Goal: Information Seeking & Learning: Learn about a topic

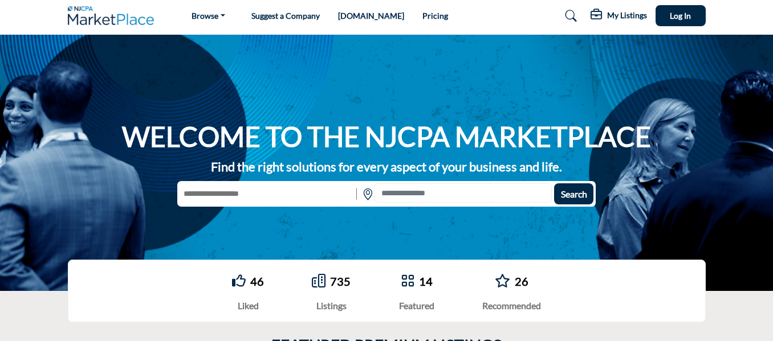
scroll to position [18, 0]
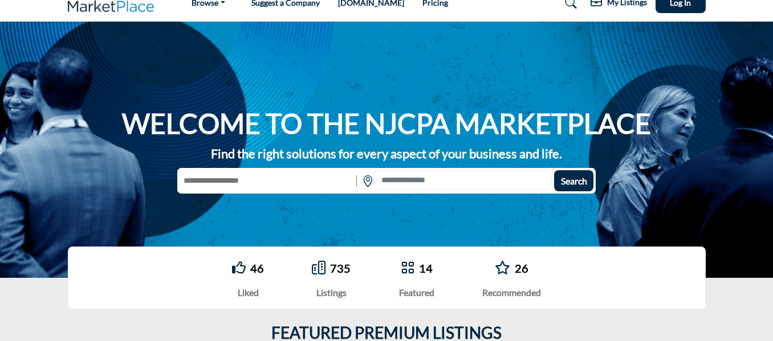
click at [278, 188] on input "text" at bounding box center [265, 180] width 176 height 21
type input "**********"
click at [569, 181] on span "Search" at bounding box center [574, 181] width 26 height 11
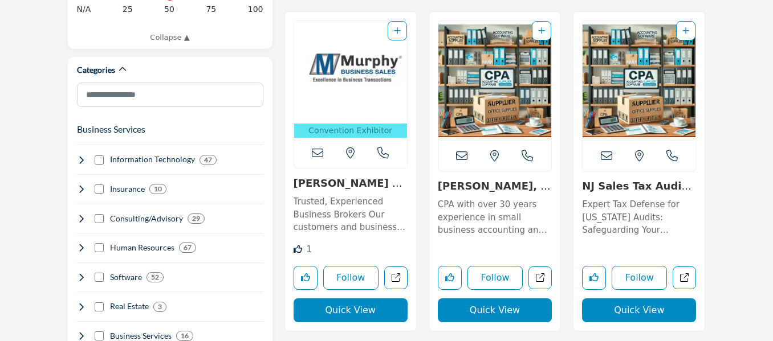
scroll to position [651, 0]
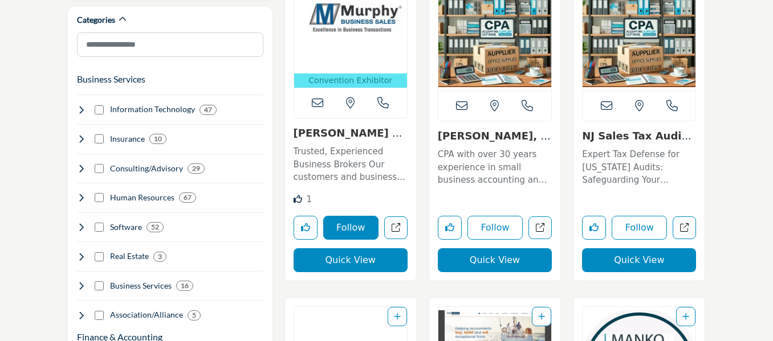
click at [349, 228] on button "Follow" at bounding box center [350, 228] width 55 height 24
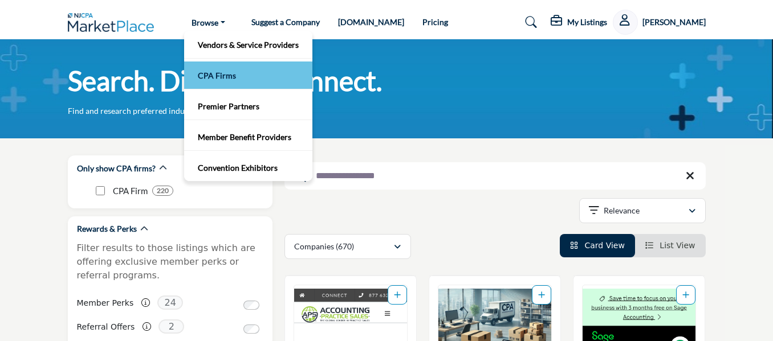
click at [221, 75] on link "CPA Firms" at bounding box center [248, 75] width 117 height 16
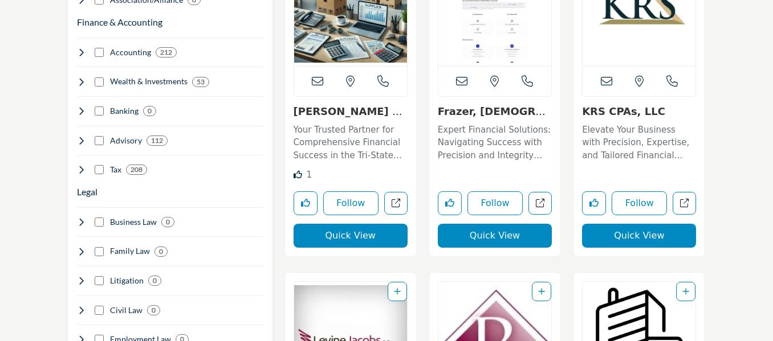
scroll to position [702, 0]
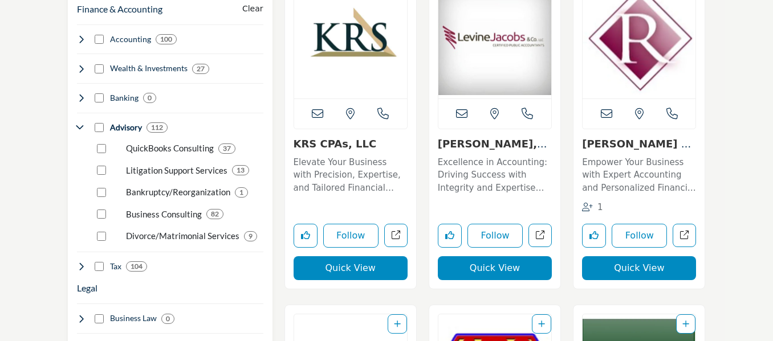
scroll to position [744, 0]
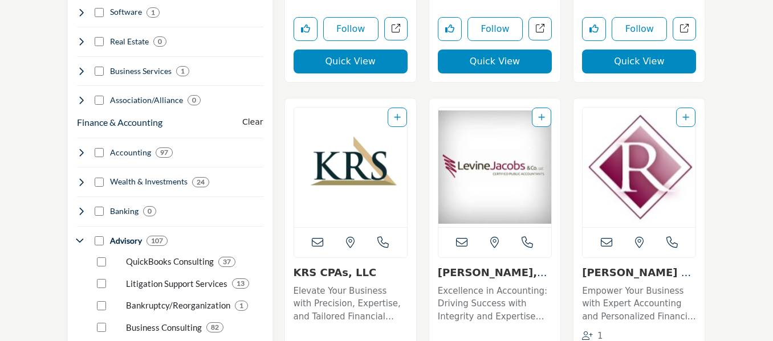
scroll to position [659, 0]
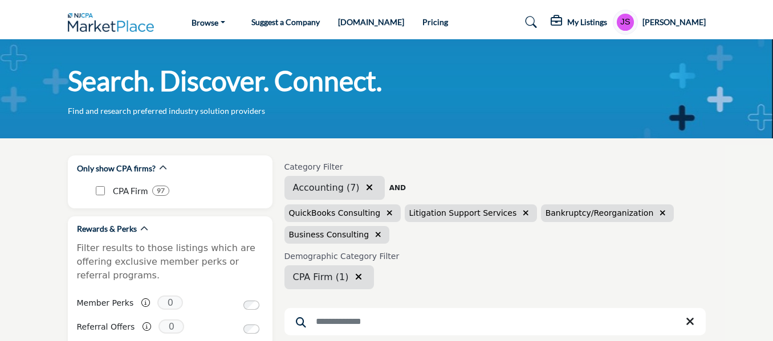
click at [386, 213] on icon "button" at bounding box center [389, 213] width 6 height 8
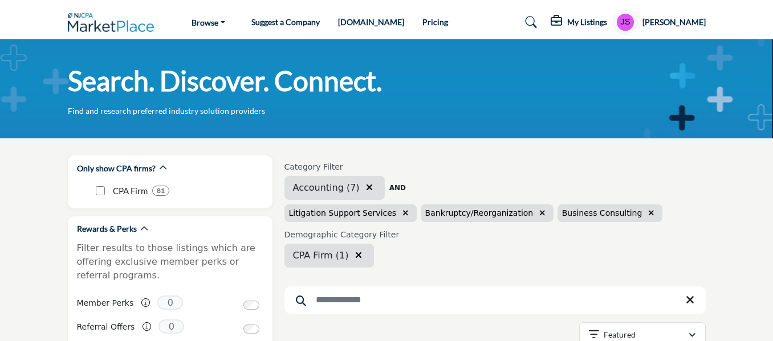
click at [402, 214] on icon "button" at bounding box center [405, 213] width 6 height 8
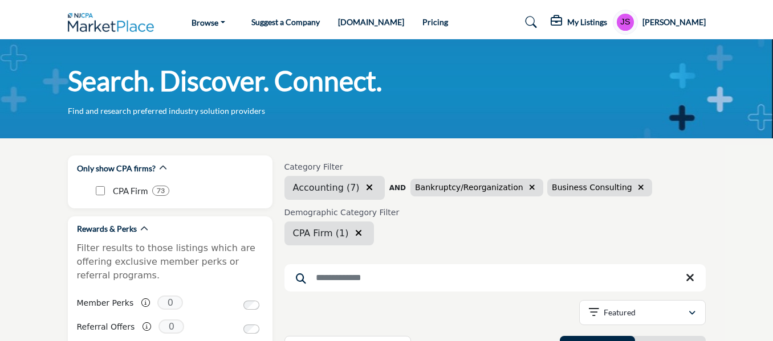
click at [529, 188] on icon "button" at bounding box center [532, 188] width 6 height 8
click at [366, 189] on icon "button" at bounding box center [369, 187] width 7 height 9
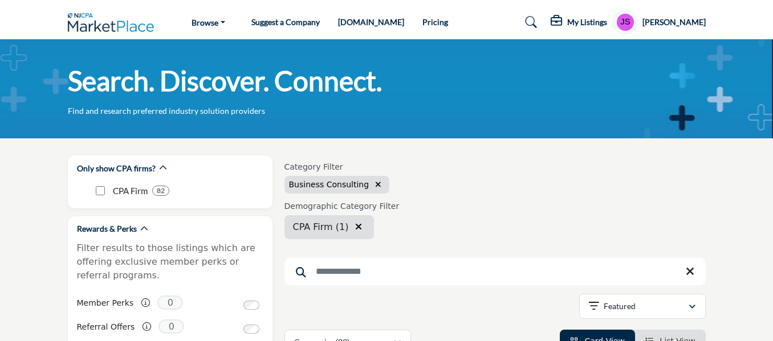
click at [375, 184] on icon "button" at bounding box center [378, 185] width 6 height 8
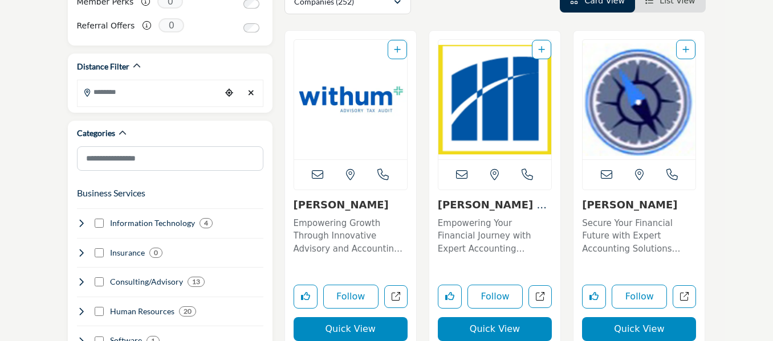
scroll to position [323, 0]
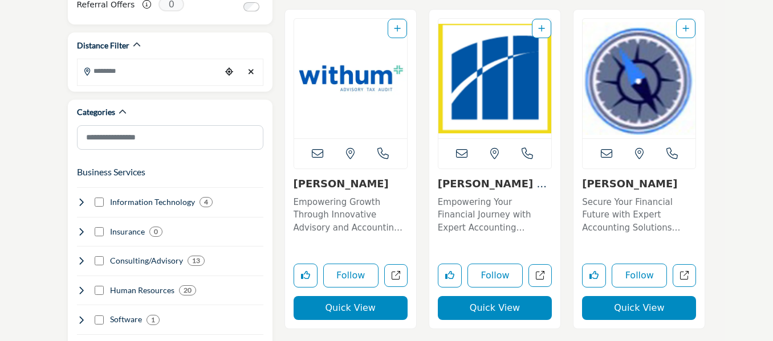
click at [639, 105] on img "Open Listing in new tab" at bounding box center [638, 79] width 113 height 120
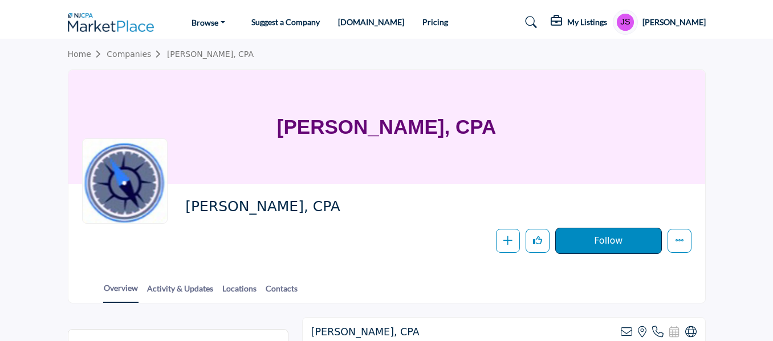
click at [606, 238] on button "Follow" at bounding box center [608, 241] width 106 height 26
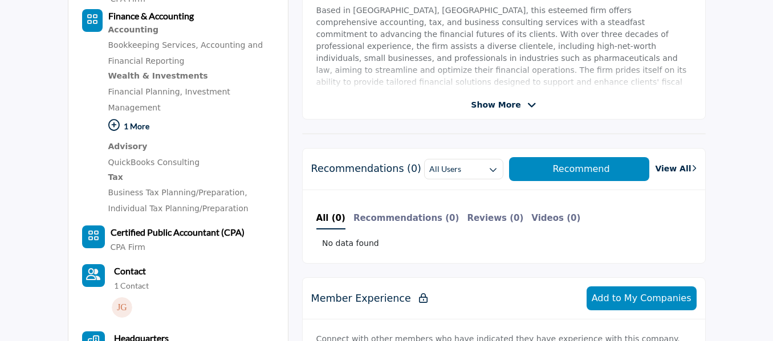
scroll to position [404, 0]
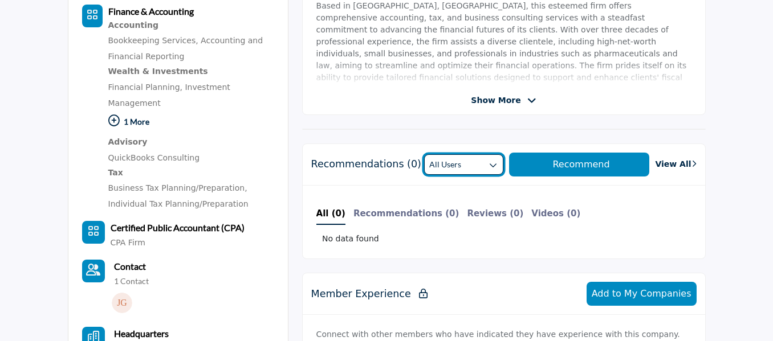
click at [497, 167] on icon "button" at bounding box center [493, 165] width 8 height 8
click at [597, 166] on span "Recommend" at bounding box center [580, 164] width 57 height 11
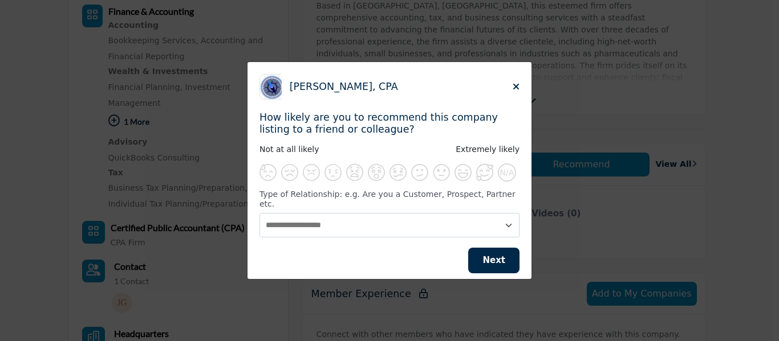
click at [670, 161] on div "Joseph J. Gormley, CPA How likely are you to recommend this company listing to …" at bounding box center [389, 170] width 779 height 341
click at [515, 91] on icon "Close" at bounding box center [515, 86] width 7 height 9
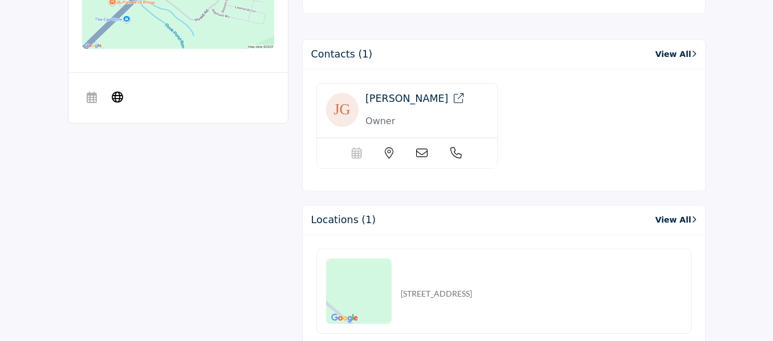
scroll to position [840, 0]
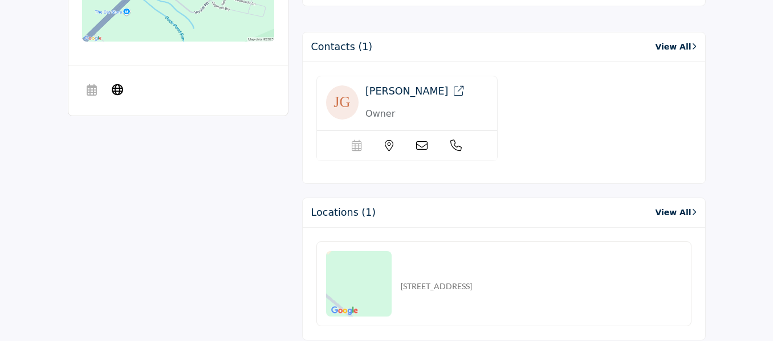
click at [673, 207] on link "View All" at bounding box center [675, 213] width 41 height 12
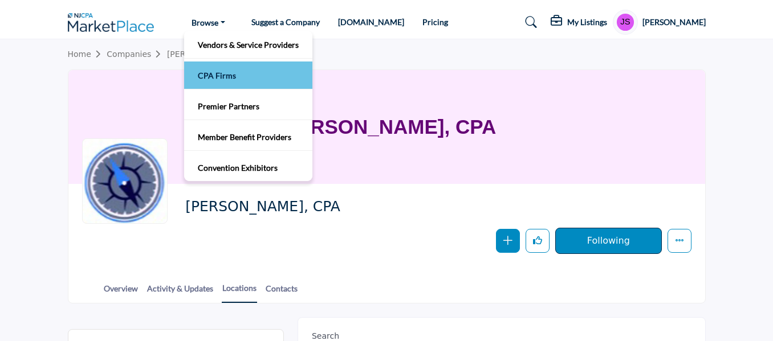
click at [214, 71] on link "CPA Firms" at bounding box center [248, 75] width 117 height 16
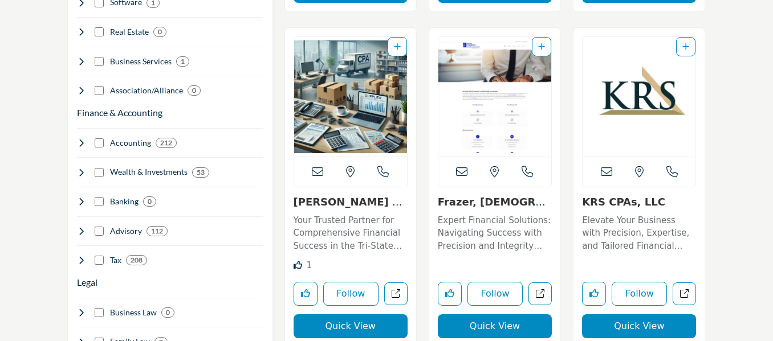
scroll to position [651, 0]
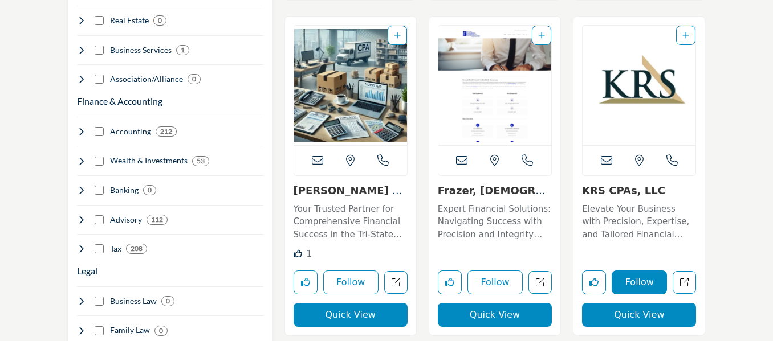
click at [652, 278] on button "Follow" at bounding box center [639, 283] width 55 height 24
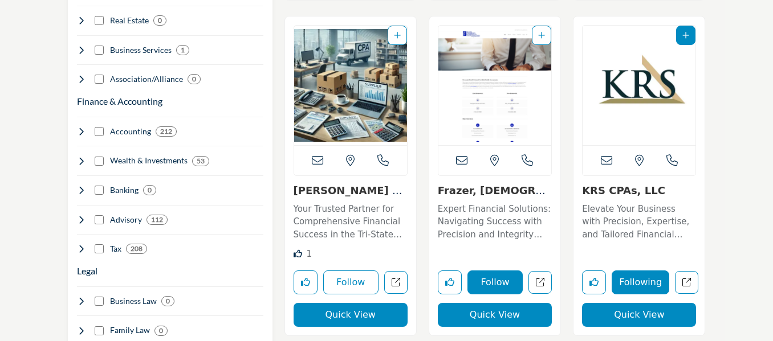
click at [494, 283] on button "Follow" at bounding box center [494, 283] width 55 height 24
click at [352, 282] on button "Follow" at bounding box center [350, 283] width 55 height 24
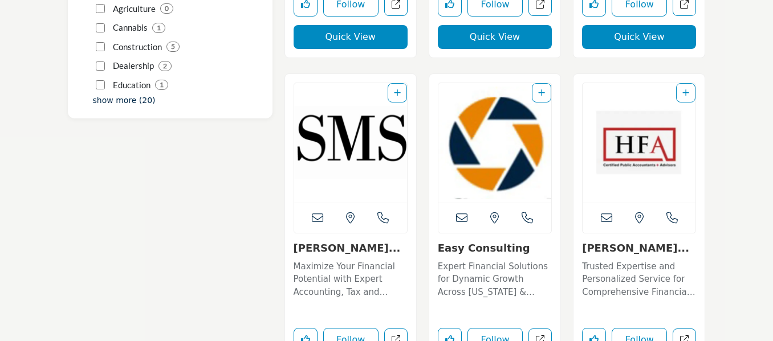
scroll to position [1611, 0]
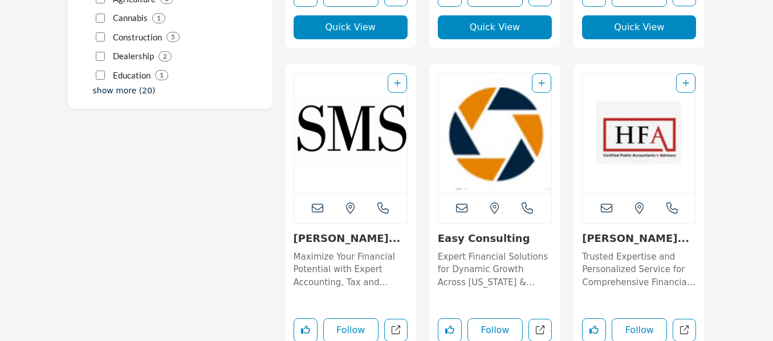
click at [487, 235] on link "Easy Consulting" at bounding box center [484, 239] width 92 height 12
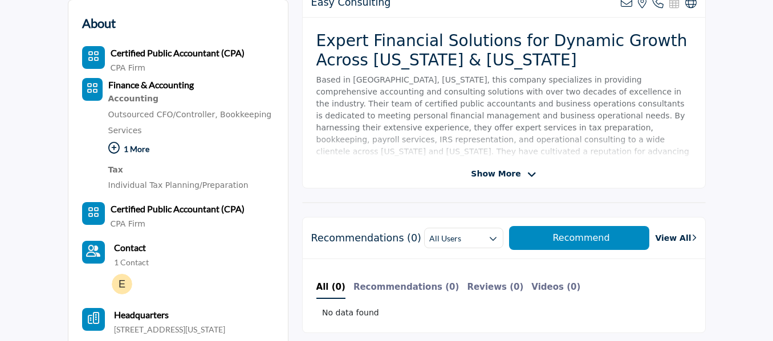
scroll to position [331, 0]
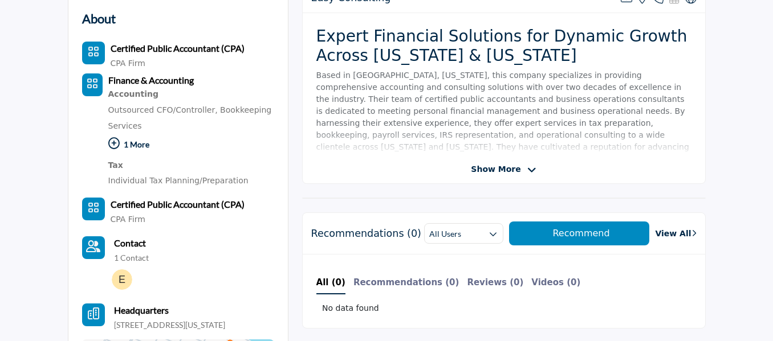
click at [505, 169] on span "Show More" at bounding box center [496, 170] width 50 height 12
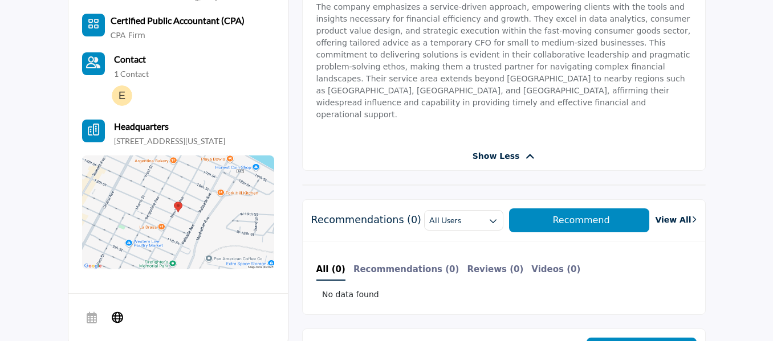
scroll to position [531, 0]
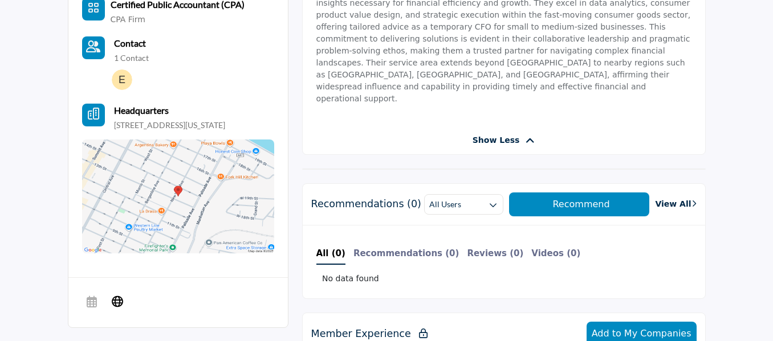
drag, startPoint x: 353, startPoint y: 250, endPoint x: 206, endPoint y: 246, distance: 147.1
click at [206, 246] on div "About Certified Public Accountant (CPA) CPA Firm CPA Firm Finance & Accounting …" at bounding box center [387, 299] width 638 height 1033
click at [206, 246] on img at bounding box center [178, 197] width 192 height 114
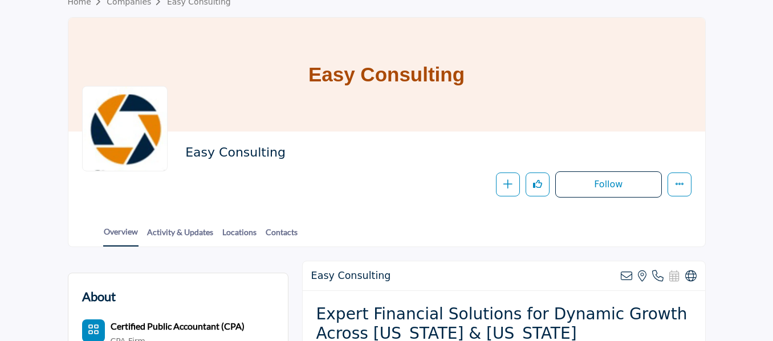
scroll to position [0, 0]
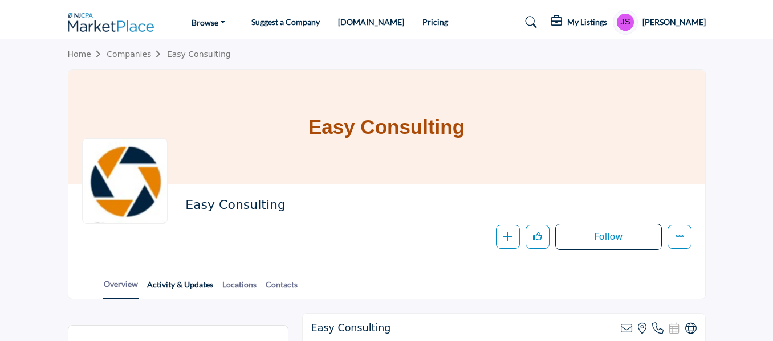
click at [189, 285] on link "Activity & Updates" at bounding box center [179, 289] width 67 height 20
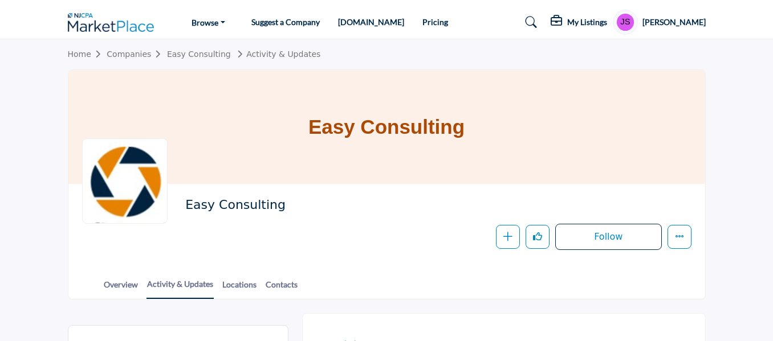
drag, startPoint x: 776, startPoint y: 79, endPoint x: 772, endPoint y: 94, distance: 15.8
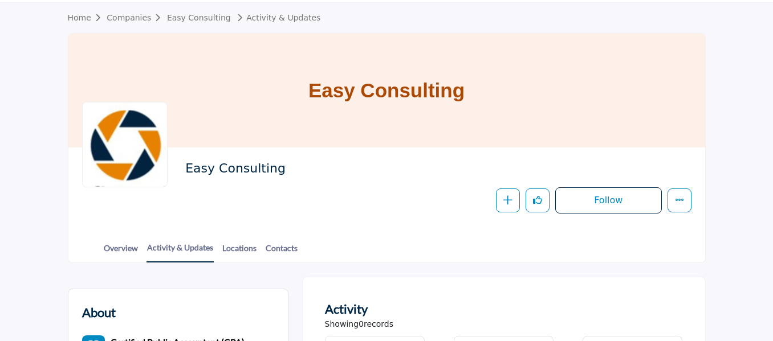
scroll to position [39, 0]
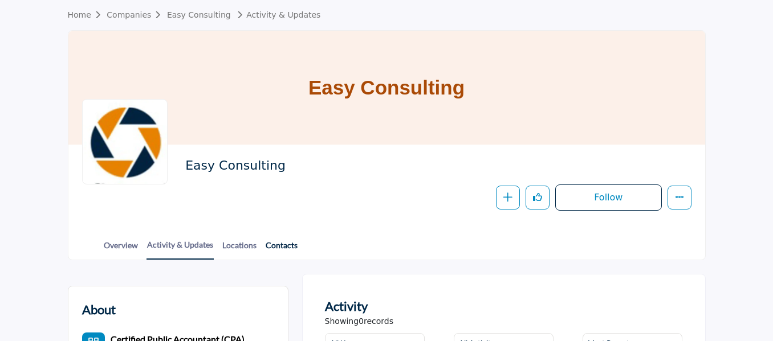
click at [283, 245] on link "Contacts" at bounding box center [281, 249] width 33 height 20
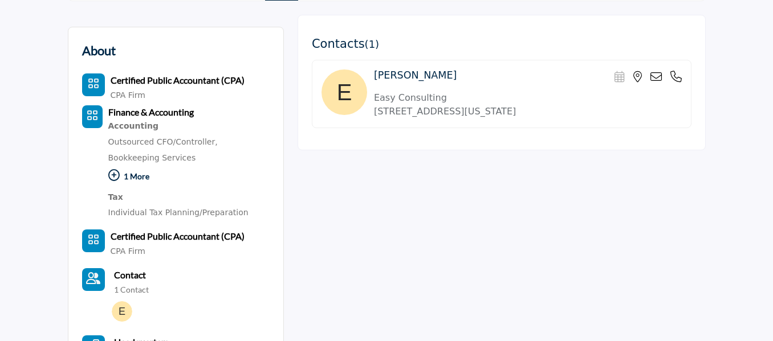
scroll to position [262, 0]
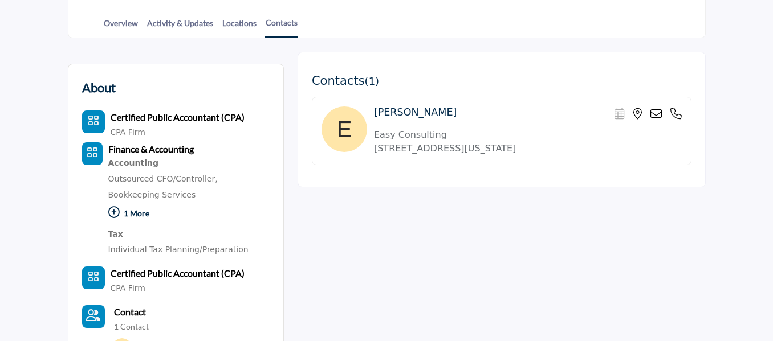
click at [758, 94] on section "About Certified Public Accountant (CPA) CPA Firm CPA Firm Accounting" at bounding box center [386, 330] width 773 height 585
click at [677, 111] on icon at bounding box center [675, 113] width 11 height 11
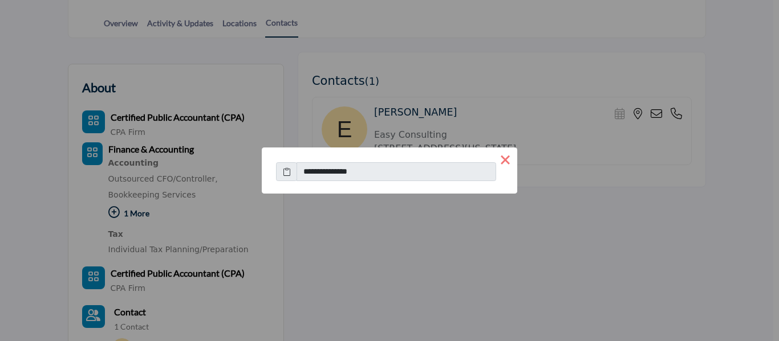
click at [507, 163] on button "×" at bounding box center [505, 160] width 24 height 24
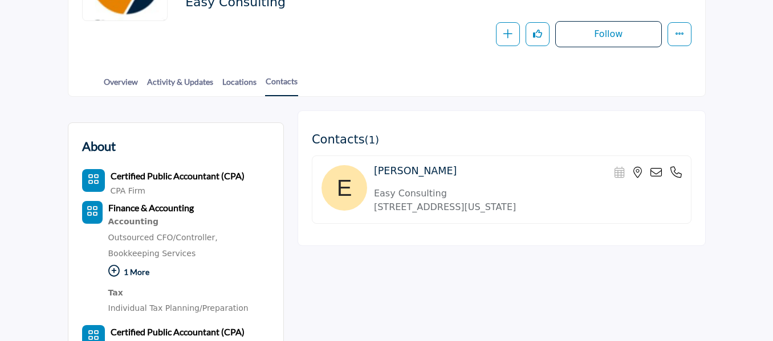
scroll to position [0, 0]
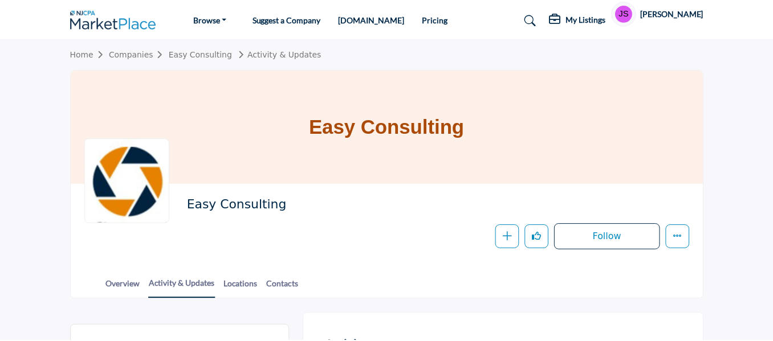
scroll to position [39, 0]
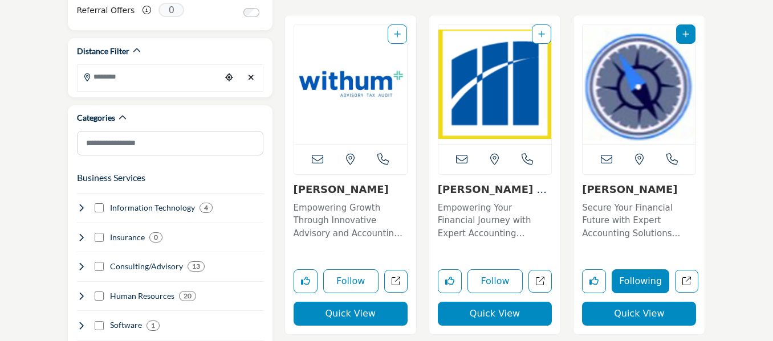
scroll to position [336, 0]
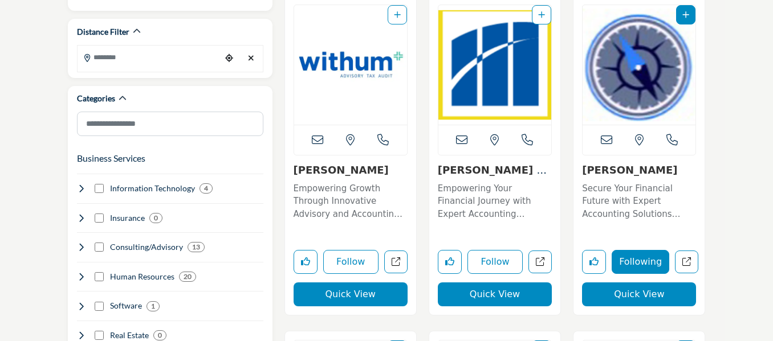
click at [493, 189] on p "Empowering Your Financial Journey with Expert Accounting Solutions Specializing…" at bounding box center [495, 201] width 114 height 39
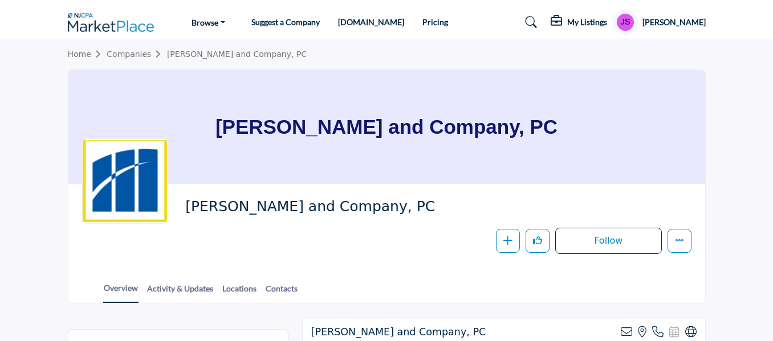
drag, startPoint x: 772, startPoint y: 42, endPoint x: 778, endPoint y: 87, distance: 46.0
click at [678, 150] on div "[PERSON_NAME] and Company, PC" at bounding box center [386, 127] width 637 height 114
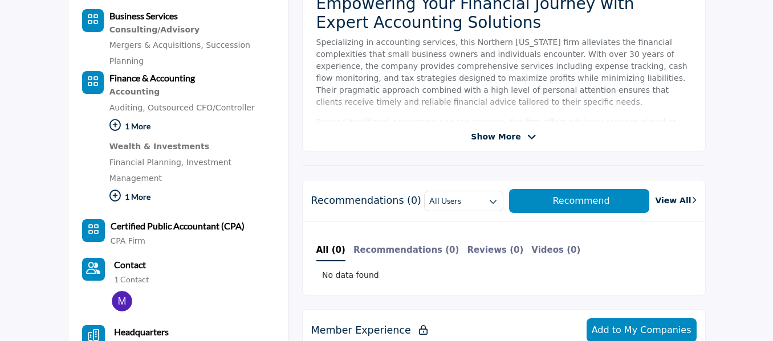
scroll to position [390, 0]
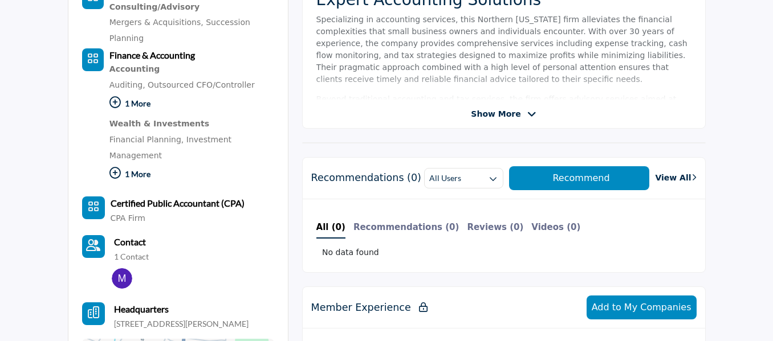
click at [501, 111] on span "Show More" at bounding box center [496, 114] width 50 height 12
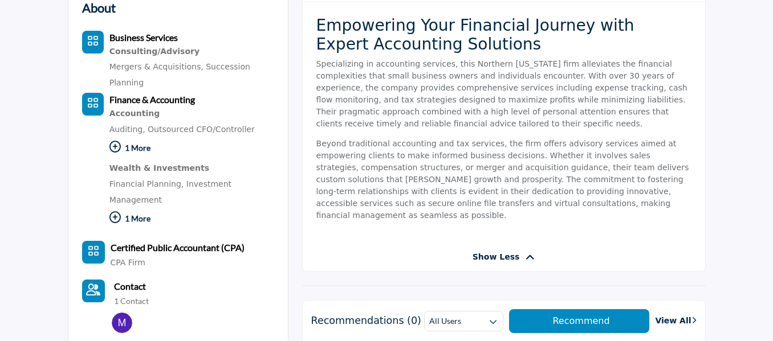
scroll to position [346, 0]
click at [138, 137] on p "1 More" at bounding box center [191, 149] width 165 height 25
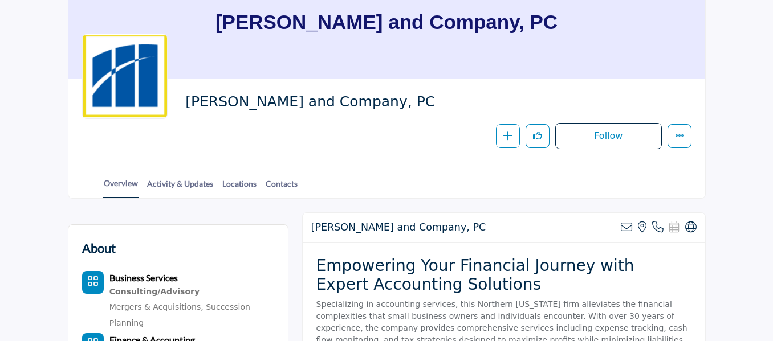
scroll to position [105, 0]
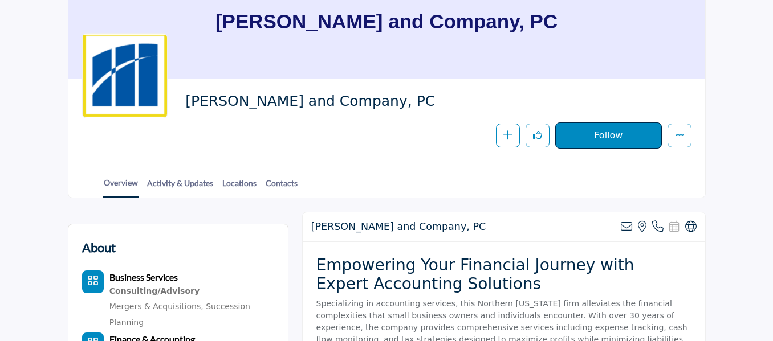
click at [602, 131] on button "Follow" at bounding box center [608, 136] width 106 height 26
click at [284, 182] on link "Contacts" at bounding box center [281, 187] width 33 height 20
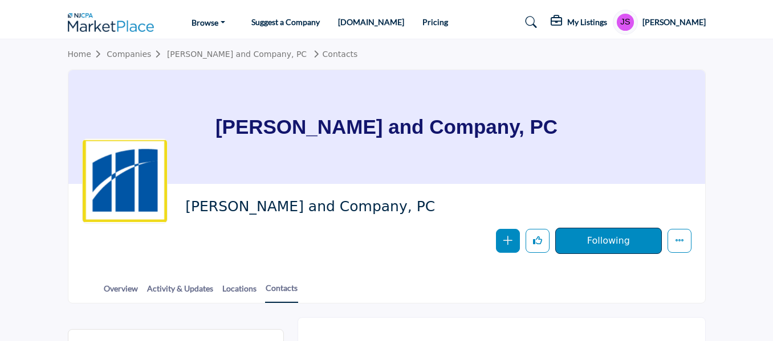
drag, startPoint x: 771, startPoint y: 71, endPoint x: 778, endPoint y: 97, distance: 27.1
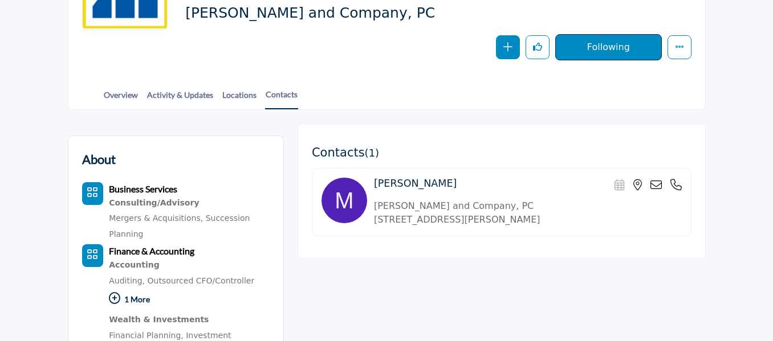
scroll to position [198, 0]
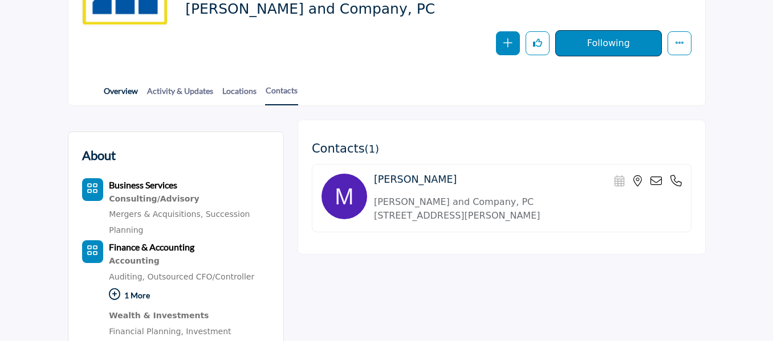
click at [124, 91] on link "Overview" at bounding box center [120, 95] width 35 height 20
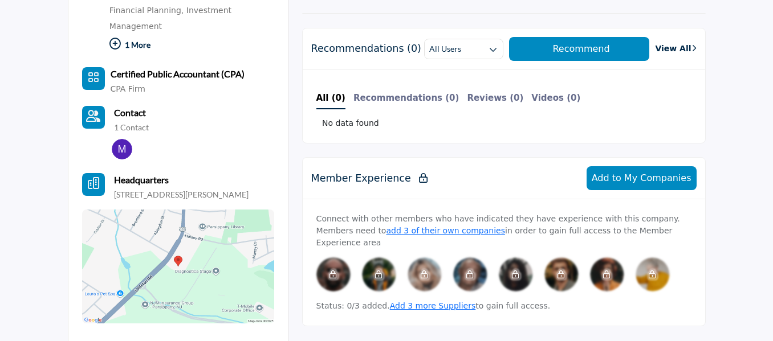
scroll to position [522, 0]
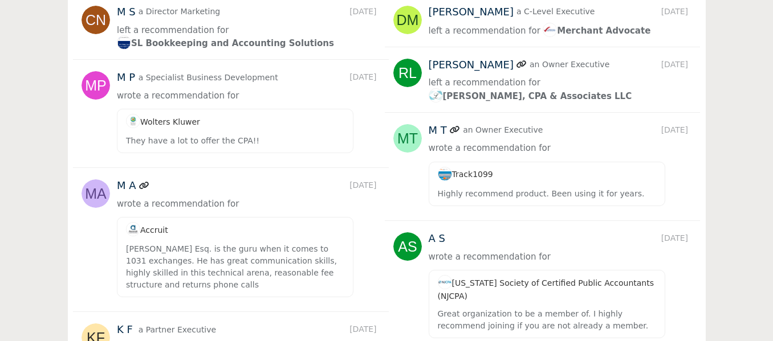
scroll to position [1679, 0]
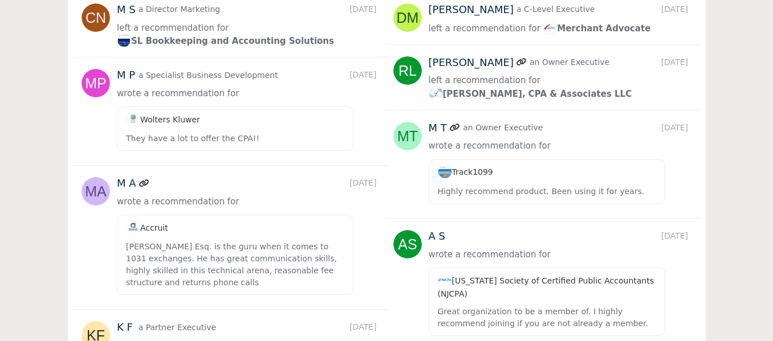
click at [462, 93] on span "[PERSON_NAME], CPA & Associates LLC" at bounding box center [530, 97] width 203 height 10
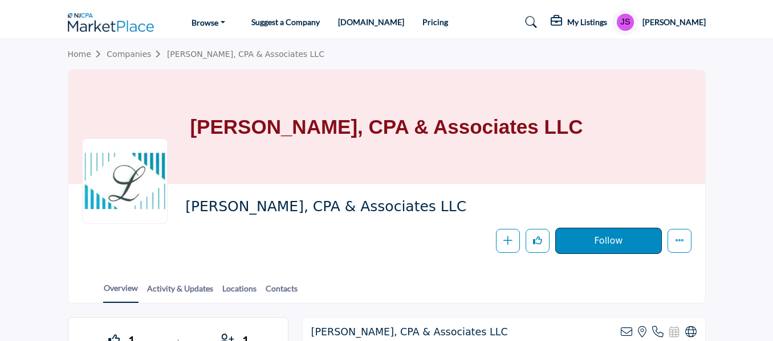
click at [617, 246] on button "Follow" at bounding box center [608, 241] width 106 height 26
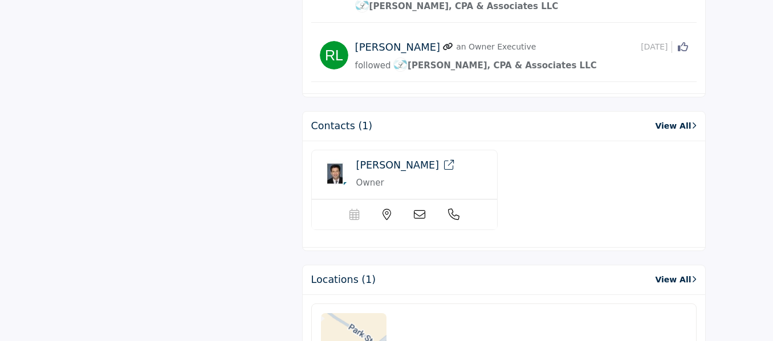
scroll to position [976, 0]
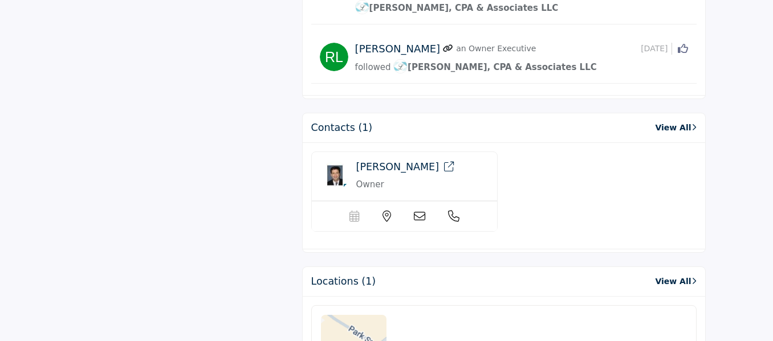
click at [386, 211] on icon at bounding box center [386, 216] width 9 height 11
click at [420, 211] on icon at bounding box center [419, 216] width 11 height 11
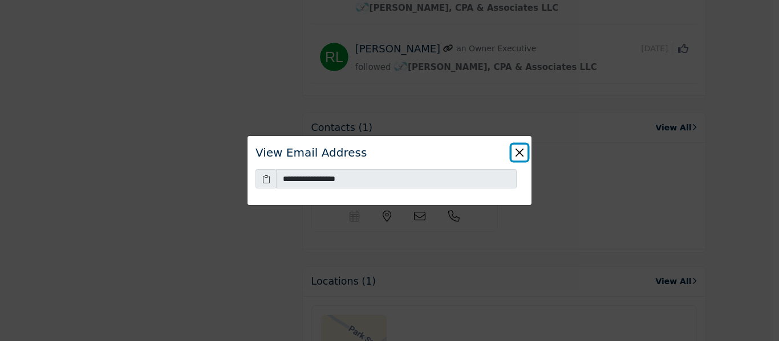
click at [519, 153] on button "Close" at bounding box center [519, 153] width 16 height 16
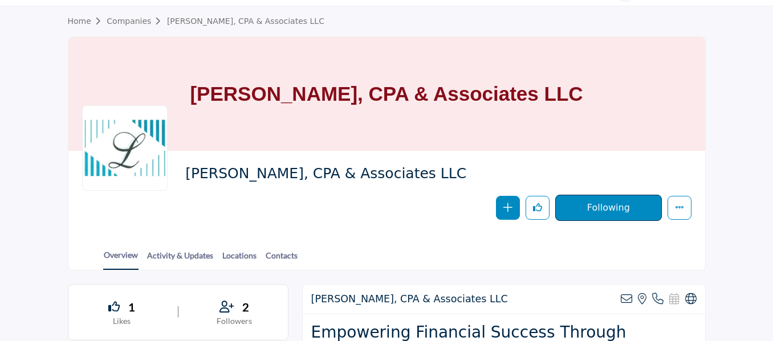
scroll to position [0, 0]
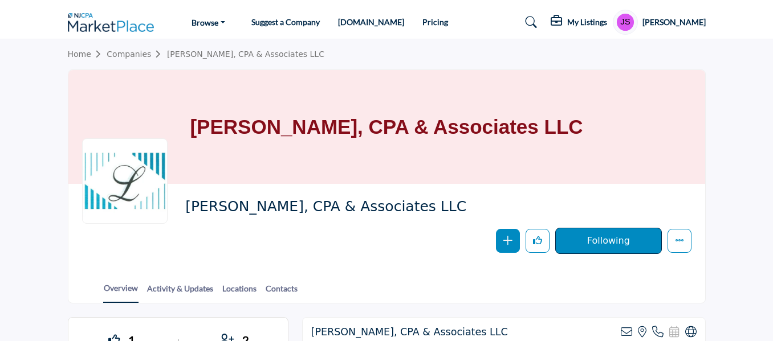
drag, startPoint x: 772, startPoint y: 47, endPoint x: 778, endPoint y: 145, distance: 98.2
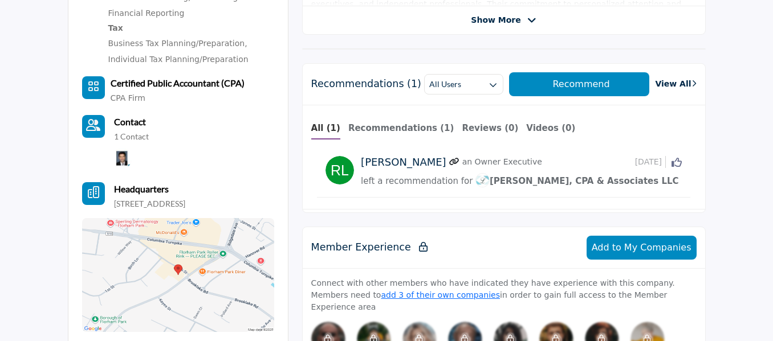
scroll to position [544, 0]
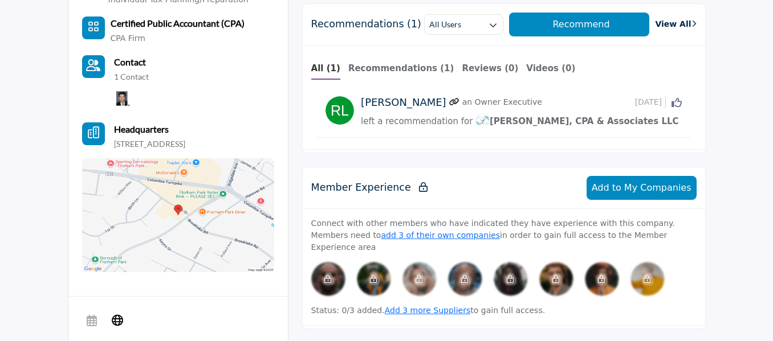
click at [475, 120] on img at bounding box center [482, 120] width 14 height 14
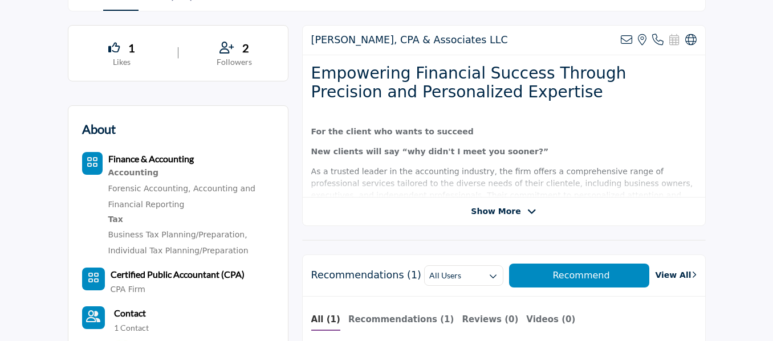
scroll to position [341, 0]
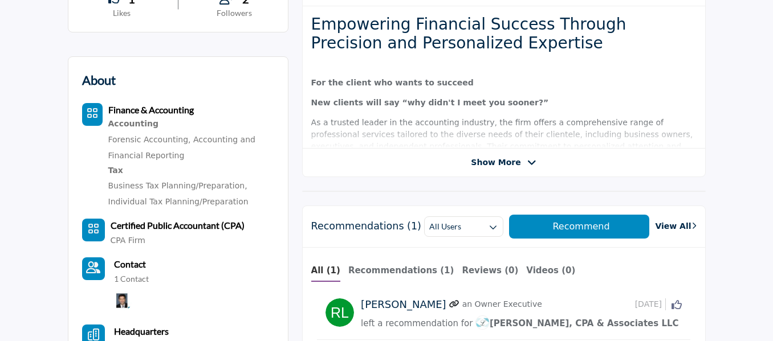
click at [495, 163] on span "Show More" at bounding box center [496, 163] width 50 height 12
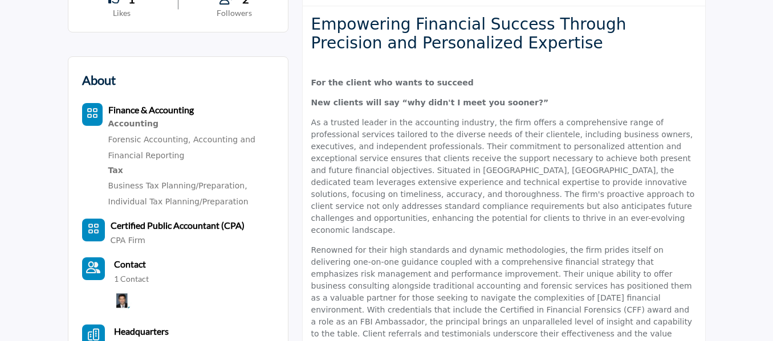
drag, startPoint x: 638, startPoint y: 321, endPoint x: 580, endPoint y: 324, distance: 58.2
click at [580, 324] on p "Renowned for their high standards and dynamic methodologies, the firm prides it…" at bounding box center [503, 311] width 385 height 132
click at [604, 328] on div "Empowering Financial Success Through Precision and Personalized Expertise For t…" at bounding box center [504, 199] width 402 height 387
